Goal: Task Accomplishment & Management: Use online tool/utility

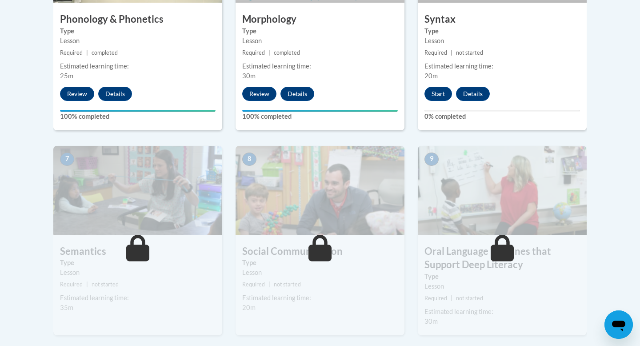
click at [442, 130] on div "6 Syntax Type Lesson Required | not started Estimated learning time: 20m Start …" at bounding box center [501, 22] width 169 height 216
click at [443, 101] on button "Start" at bounding box center [438, 94] width 28 height 14
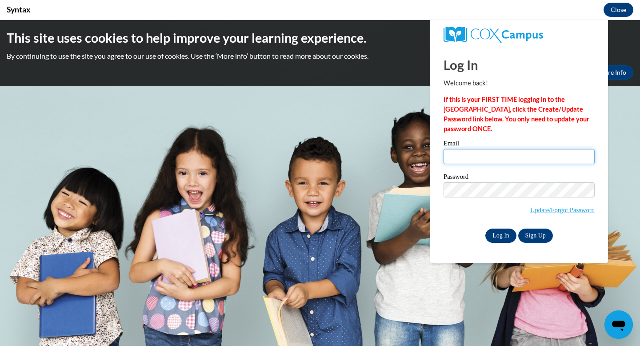
type input "[EMAIL_ADDRESS][DOMAIN_NAME]"
click at [494, 232] on input "Log In" at bounding box center [500, 235] width 31 height 14
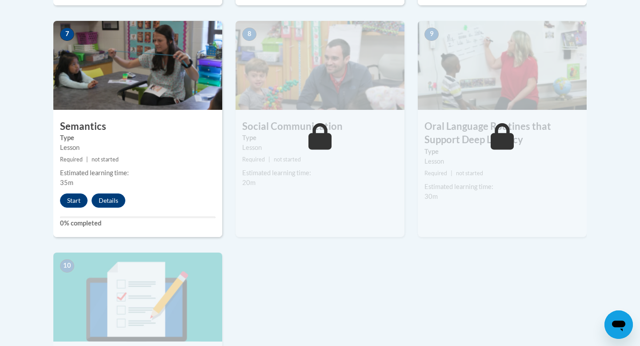
scroll to position [781, 0]
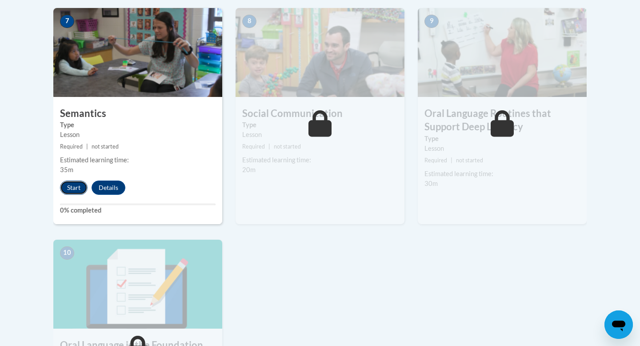
click at [78, 195] on button "Start" at bounding box center [74, 187] width 28 height 14
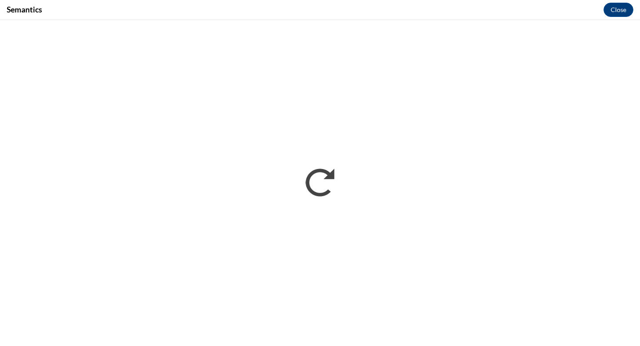
scroll to position [0, 0]
